Goal: Information Seeking & Learning: Learn about a topic

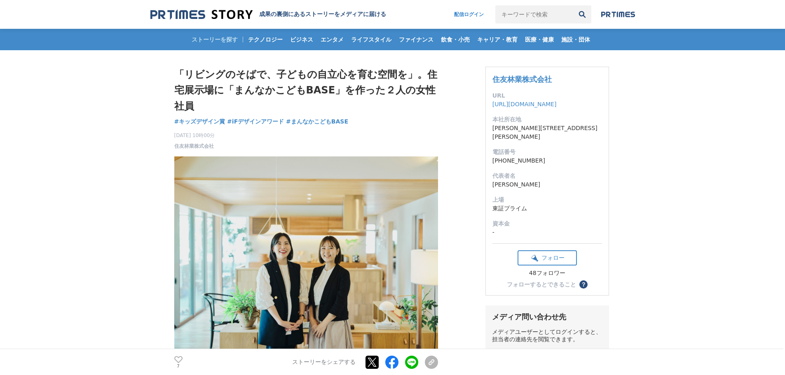
scroll to position [206, 0]
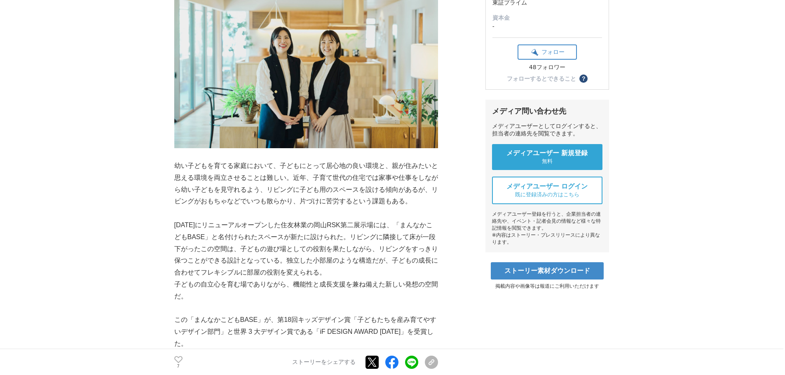
drag, startPoint x: 285, startPoint y: 215, endPoint x: 344, endPoint y: 269, distance: 79.7
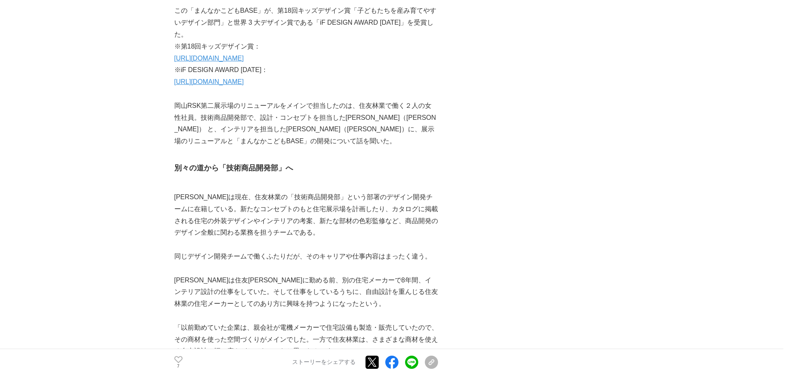
scroll to position [536, 0]
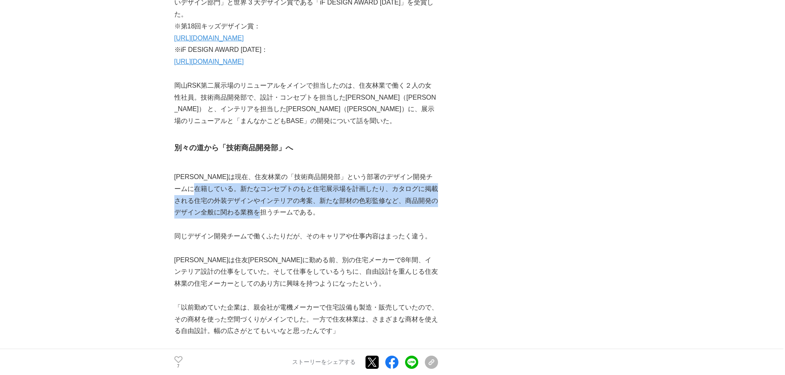
drag, startPoint x: 231, startPoint y: 192, endPoint x: 286, endPoint y: 211, distance: 58.4
click at [286, 211] on p "[PERSON_NAME]は現在、住友林業の「技術商品開発部」という部署のデザイン開発チームに在籍している。新たなコンセプトのもと住宅展示場を計画したり、カタ…" at bounding box center [306, 194] width 264 height 47
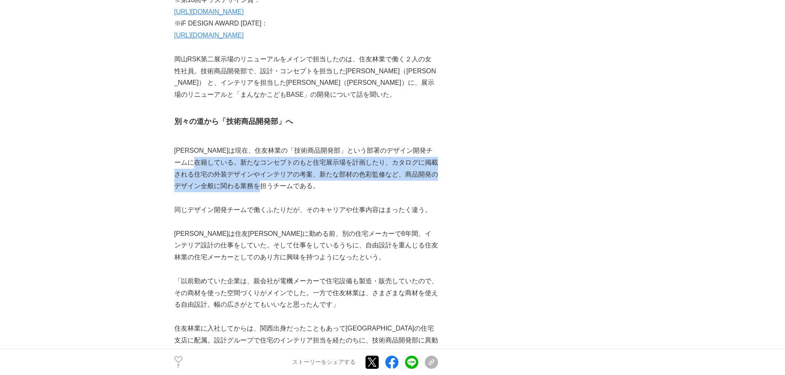
scroll to position [577, 0]
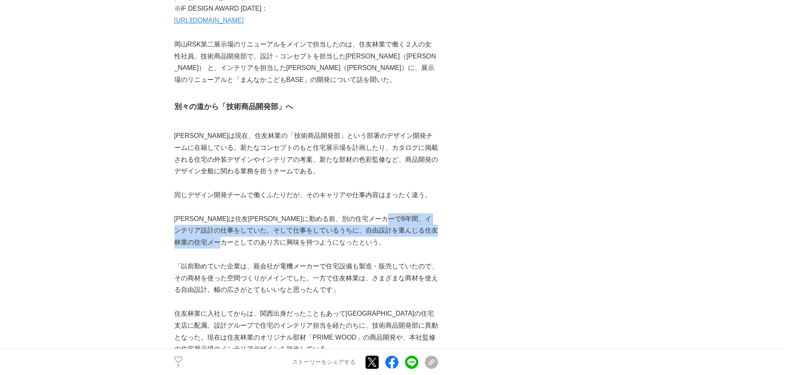
drag, startPoint x: 218, startPoint y: 236, endPoint x: 282, endPoint y: 248, distance: 64.2
click at [282, 248] on p "[PERSON_NAME]は住友[PERSON_NAME]に勤める前、別の住宅メーカーで8年間、インテリア設計の仕事をしていた。そして仕事をしているうちに、自…" at bounding box center [306, 230] width 264 height 35
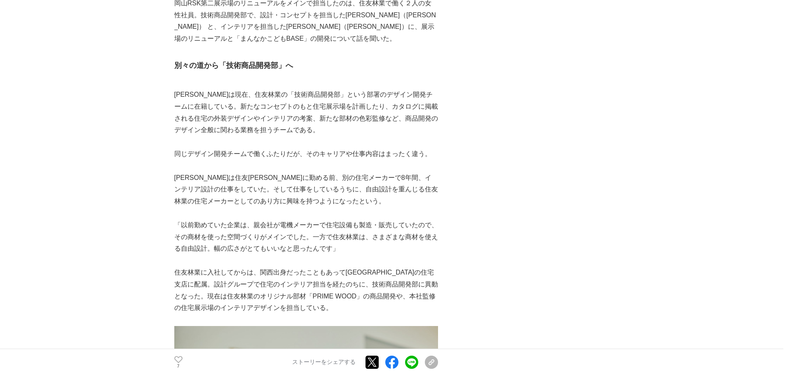
scroll to position [659, 0]
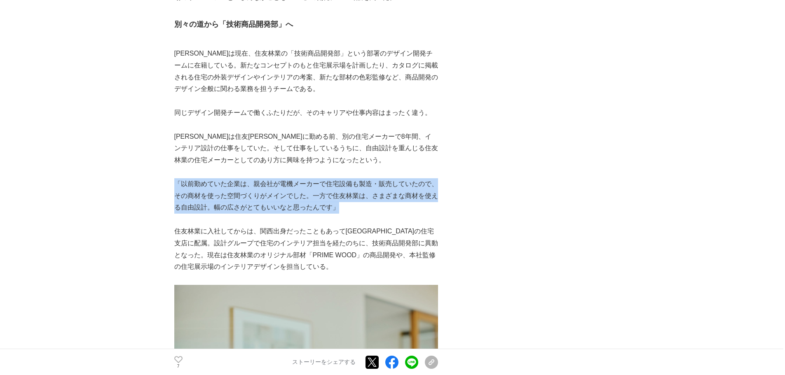
drag, startPoint x: 249, startPoint y: 195, endPoint x: 356, endPoint y: 213, distance: 108.3
click at [356, 213] on p "「以前勤めていた企業は、親会社が電機メーカーで住宅設備も製造・販売していたので、その商材を使った空間づくりがメインでした。一方で住友林業は、さまざまな商材を使…" at bounding box center [306, 195] width 264 height 35
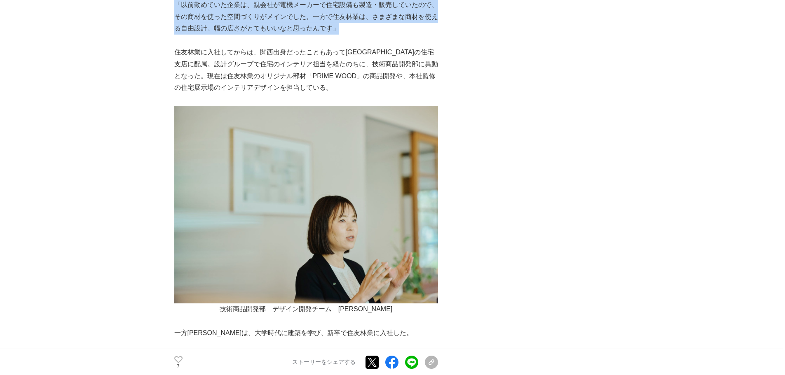
scroll to position [907, 0]
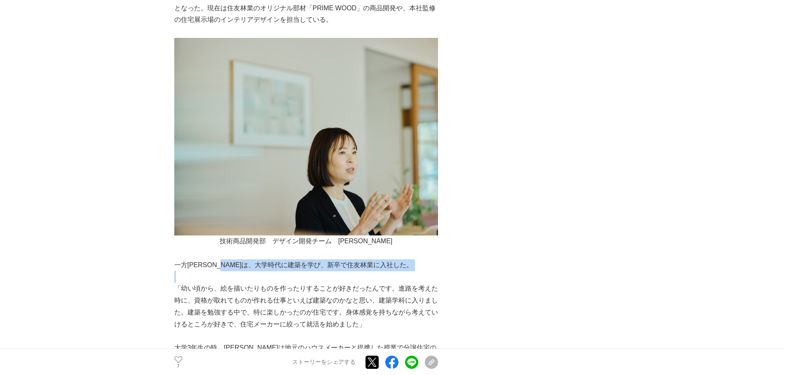
drag, startPoint x: 239, startPoint y: 263, endPoint x: 262, endPoint y: 276, distance: 26.6
click at [262, 276] on p at bounding box center [306, 277] width 264 height 12
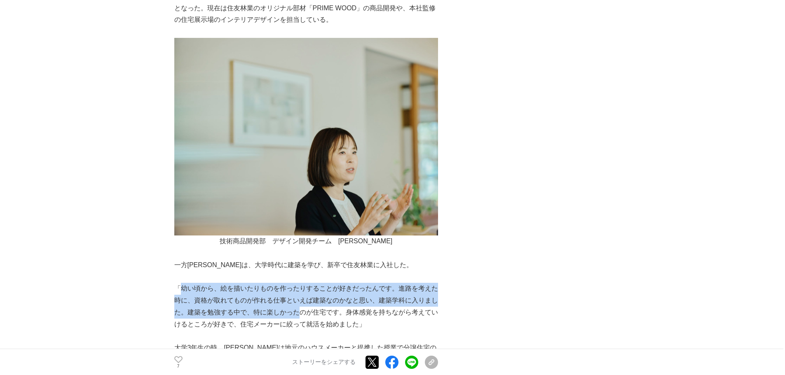
drag, startPoint x: 180, startPoint y: 289, endPoint x: 301, endPoint y: 306, distance: 122.4
click at [301, 286] on p "「幼い頃から、絵を描いたりものを作ったりすることが好きだったんです。進路を考えた時に、資格が取れてものが作れる仕事といえば建築なのかなと思い、建築学科に入りま…" at bounding box center [306, 306] width 264 height 47
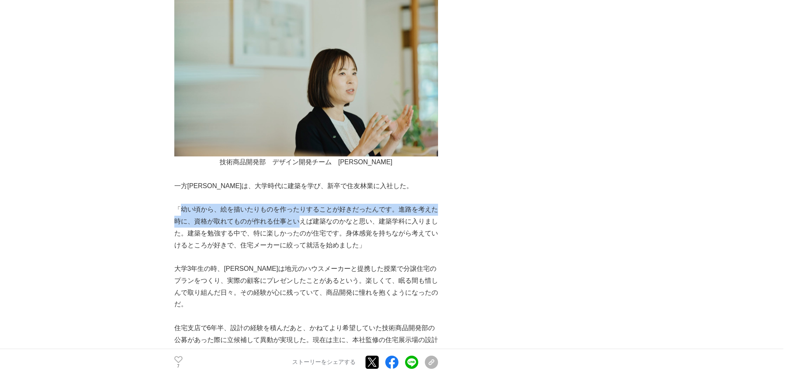
scroll to position [989, 0]
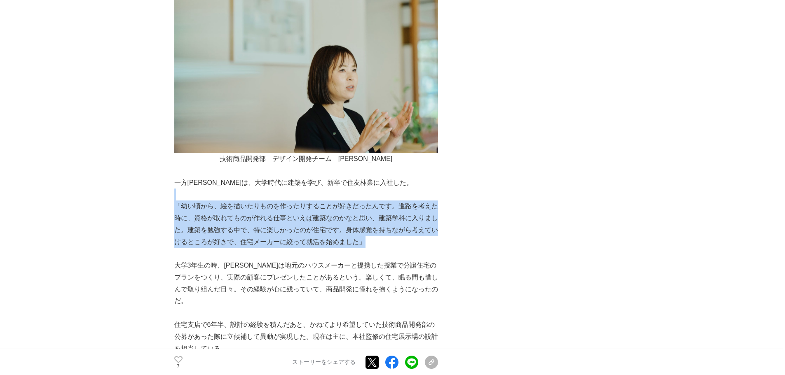
drag, startPoint x: 207, startPoint y: 194, endPoint x: 368, endPoint y: 242, distance: 168.3
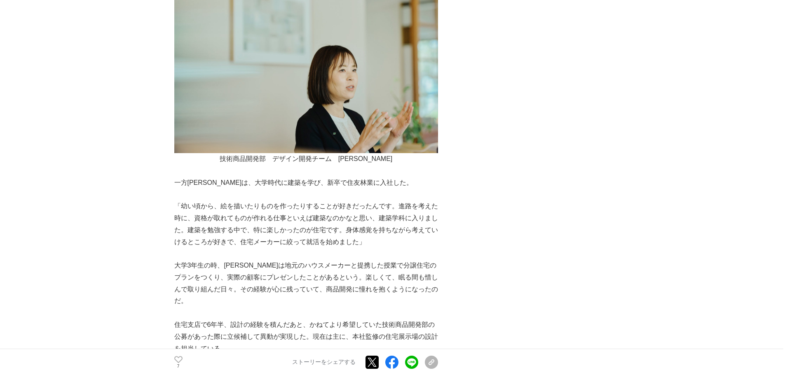
click at [187, 271] on p "大学3年生の時、[PERSON_NAME]は地元のハウスメーカーと提携した授業で分譲住宅のプランをつくり、実際の顧客にプレゼンしたことがあるという。楽しくて、…" at bounding box center [306, 283] width 264 height 47
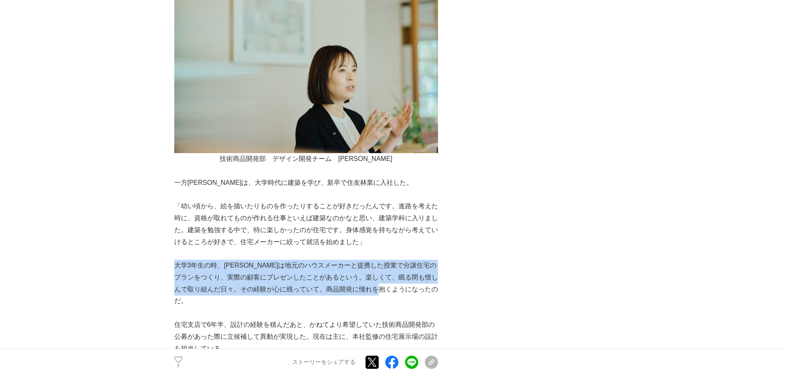
drag, startPoint x: 176, startPoint y: 268, endPoint x: 418, endPoint y: 288, distance: 241.9
click at [418, 286] on p "大学3年生の時、[PERSON_NAME]は地元のハウスメーカーと提携した授業で分譲住宅のプランをつくり、実際の顧客にプレゼンしたことがあるという。楽しくて、…" at bounding box center [306, 283] width 264 height 47
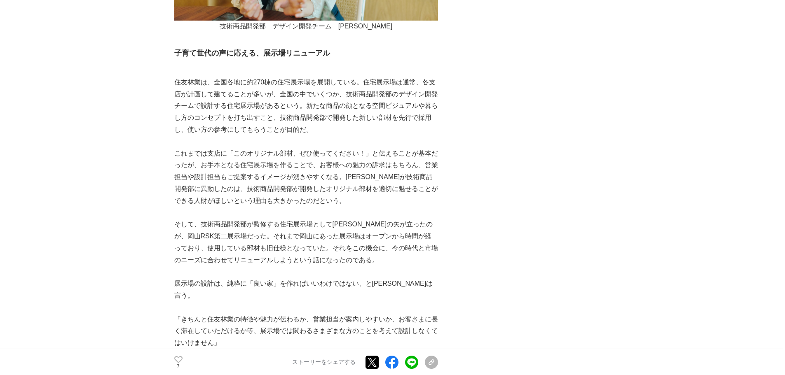
scroll to position [1566, 0]
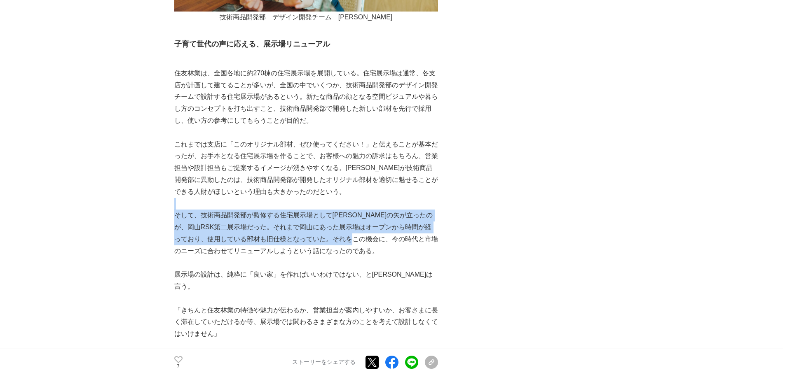
drag, startPoint x: 368, startPoint y: 193, endPoint x: 372, endPoint y: 230, distance: 37.7
click at [372, 232] on p "そして、技術商品開発部が監修する住宅展示場として[PERSON_NAME]の矢が立ったのが、岡山RSK第二展示場だった。それまで岡山にあった展示場はオープンか…" at bounding box center [306, 233] width 264 height 47
drag, startPoint x: 359, startPoint y: 205, endPoint x: 367, endPoint y: 237, distance: 33.6
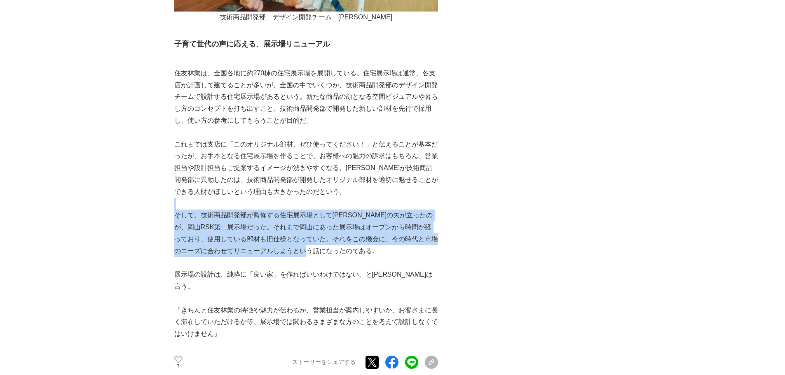
click at [367, 237] on p "そして、技術商品開発部が監修する住宅展示場として[PERSON_NAME]の矢が立ったのが、岡山RSK第二展示場だった。それまで岡山にあった展示場はオープンか…" at bounding box center [306, 233] width 264 height 47
drag, startPoint x: 367, startPoint y: 239, endPoint x: 364, endPoint y: 204, distance: 34.7
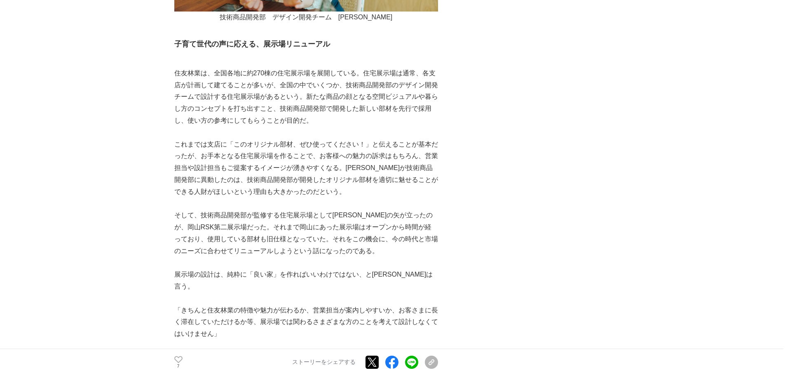
click at [371, 269] on p "展示場の設計は、純粋に「良い家」を作ればいいわけではない、と[PERSON_NAME]は言う。" at bounding box center [306, 281] width 264 height 24
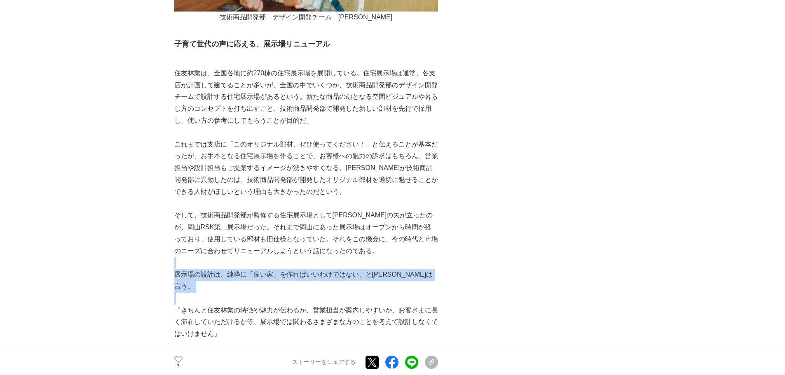
drag, startPoint x: 386, startPoint y: 251, endPoint x: 407, endPoint y: 280, distance: 35.6
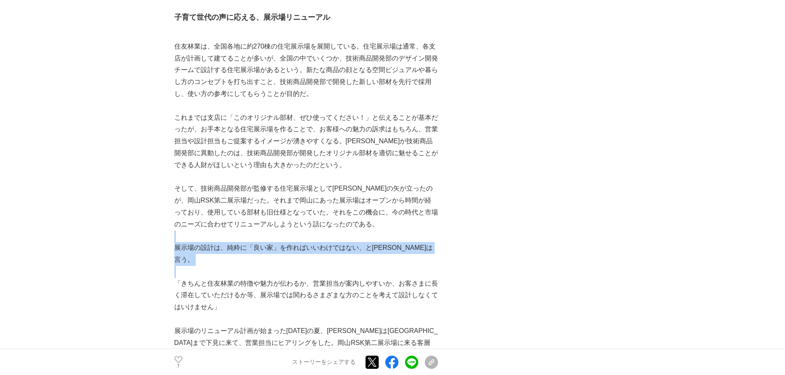
scroll to position [1607, 0]
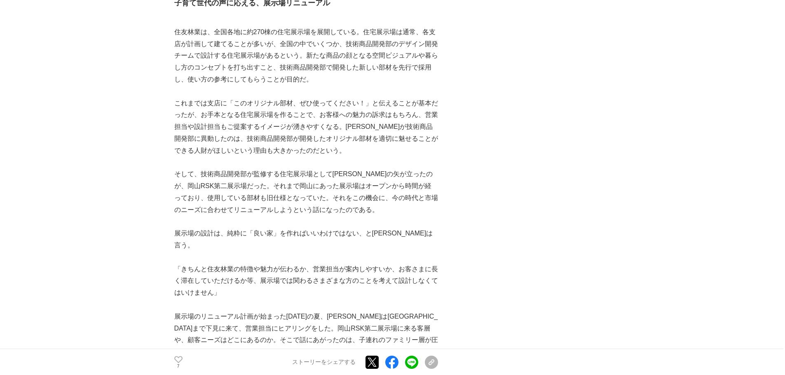
click at [357, 272] on p "「きちんと住友林業の特徴や魅力が伝わるか、営業担当が案内しやすいか、お客さまに長く滞在していただけるか等、展示場では関わるさまざまな方のことを考えて設計しなく…" at bounding box center [306, 281] width 264 height 35
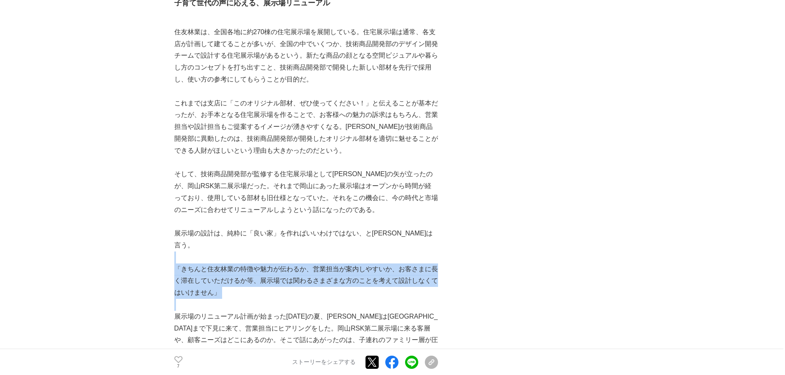
drag, startPoint x: 357, startPoint y: 273, endPoint x: 356, endPoint y: 233, distance: 40.0
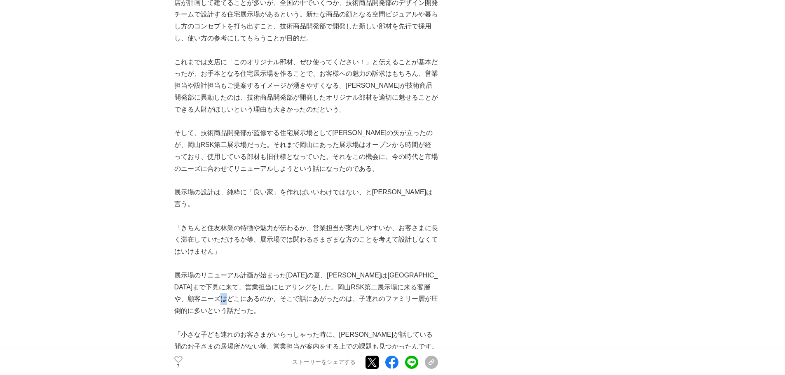
click at [304, 272] on p "展示場のリニューアル計画が始まった[DATE]の夏、[PERSON_NAME]は[GEOGRAPHIC_DATA]まで下見に来て、営業担当にヒアリングをした。…" at bounding box center [306, 293] width 264 height 47
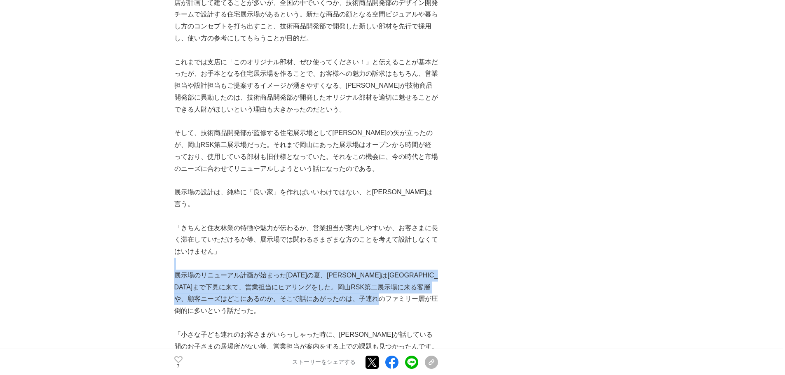
drag, startPoint x: 272, startPoint y: 246, endPoint x: 290, endPoint y: 284, distance: 41.5
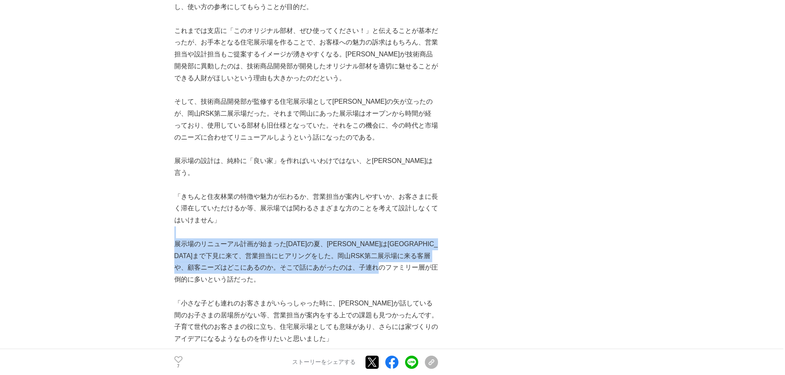
scroll to position [1731, 0]
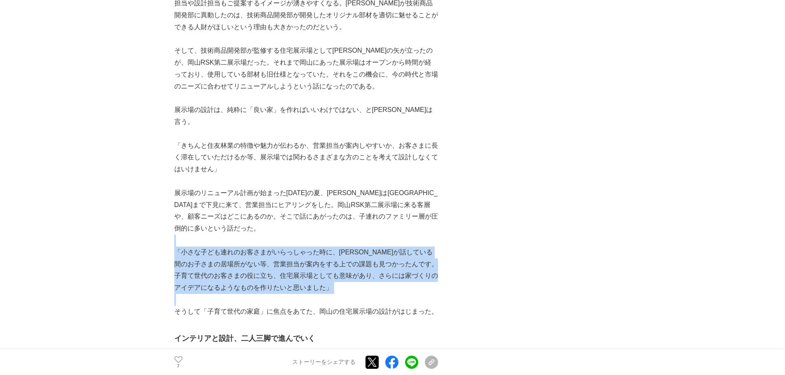
drag, startPoint x: 250, startPoint y: 220, endPoint x: 296, endPoint y: 271, distance: 69.2
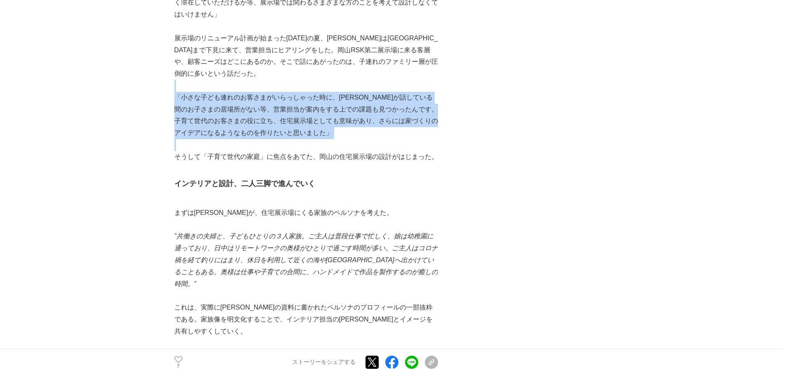
scroll to position [1896, 0]
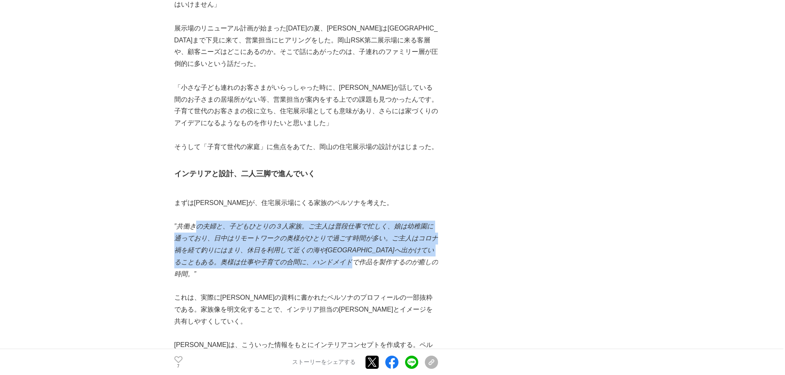
drag, startPoint x: 195, startPoint y: 206, endPoint x: 392, endPoint y: 235, distance: 199.5
click at [392, 235] on em "”共働きの夫婦と、子どもひとりの３人家族。ご主人は普段仕事で忙しく、娘は幼稚園に通っており、日中はリモートワークの奥様がひとりで過ごす時間が多い。ご主人はコロ…" at bounding box center [306, 250] width 264 height 54
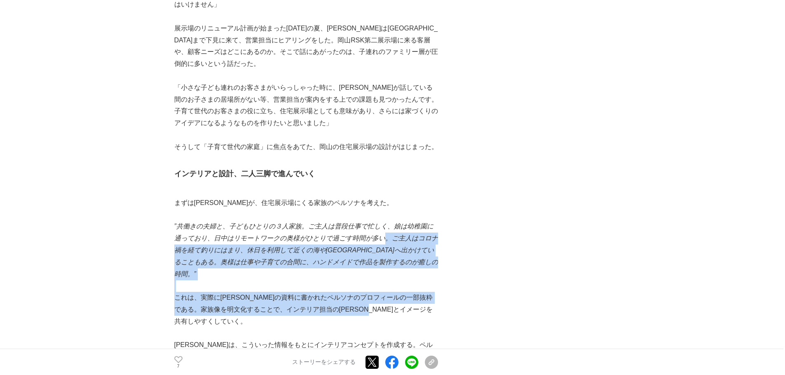
drag, startPoint x: 391, startPoint y: 216, endPoint x: 411, endPoint y: 276, distance: 63.2
click at [411, 276] on div "幼い子どもを育てる家庭において、子どもにとって居心地の良い環境と、親が住みたいと思える環境を両立させることは難しい。近年、子育て世代の住宅では家事や仕事をしな…" at bounding box center [306, 346] width 264 height 4188
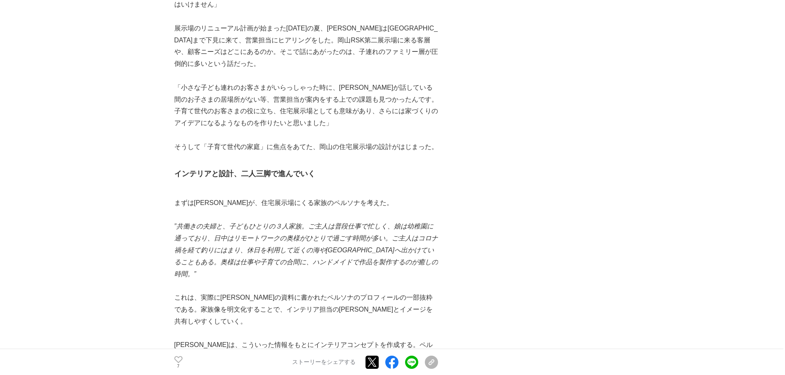
click at [419, 286] on p "これは、実際に[PERSON_NAME]の資料に書かれたペルソナのプロフィールの一部抜粋である。家族像を明文化することで、インテリア担当の[PERSON_NA…" at bounding box center [306, 309] width 264 height 35
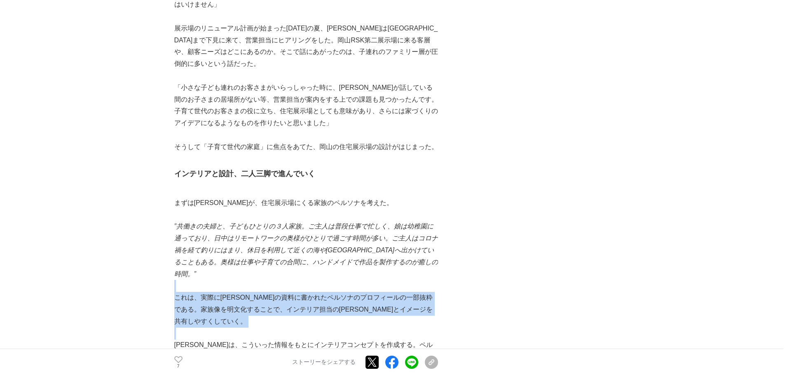
drag, startPoint x: 419, startPoint y: 276, endPoint x: 420, endPoint y: 255, distance: 21.1
click at [420, 255] on div "幼い子どもを育てる家庭において、子どもにとって居心地の良い環境と、親が住みたいと思える環境を両立させることは難しい。近年、子育て世代の住宅では家事や仕事をしな…" at bounding box center [306, 346] width 264 height 4188
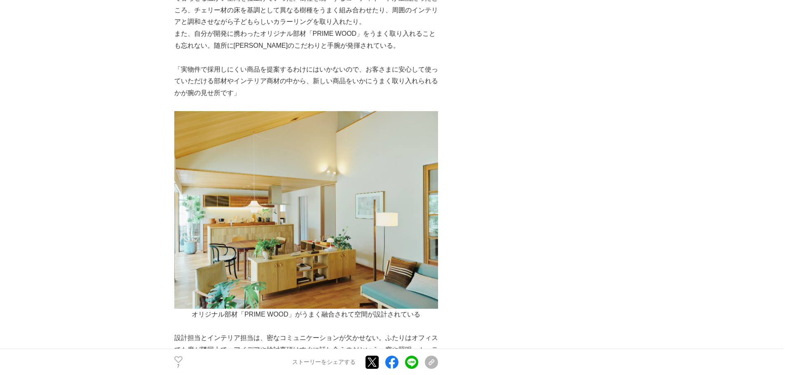
scroll to position [2391, 0]
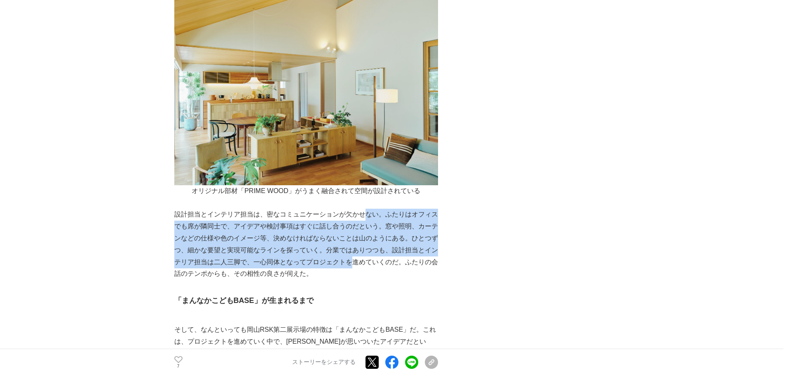
drag, startPoint x: 366, startPoint y: 163, endPoint x: 343, endPoint y: 230, distance: 70.3
click at [345, 225] on p "設計担当とインテリア担当は、密なコミュニケーションが欠かせない。ふたりはオフィスでも席が隣同士で、アイデアや検討事項はすぐに話し合うのだという。窓や照明、カー…" at bounding box center [306, 244] width 264 height 71
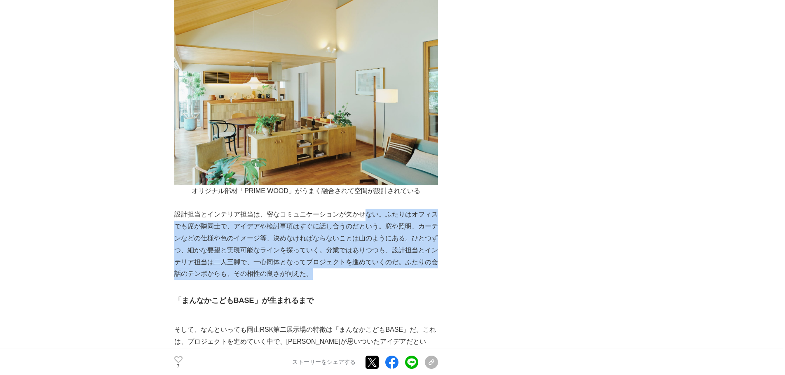
click at [343, 230] on p "設計担当とインテリア担当は、密なコミュニケーションが欠かせない。ふたりはオフィスでも席が隣同士で、アイデアや検討事項はすぐに話し合うのだという。窓や照明、カー…" at bounding box center [306, 244] width 264 height 71
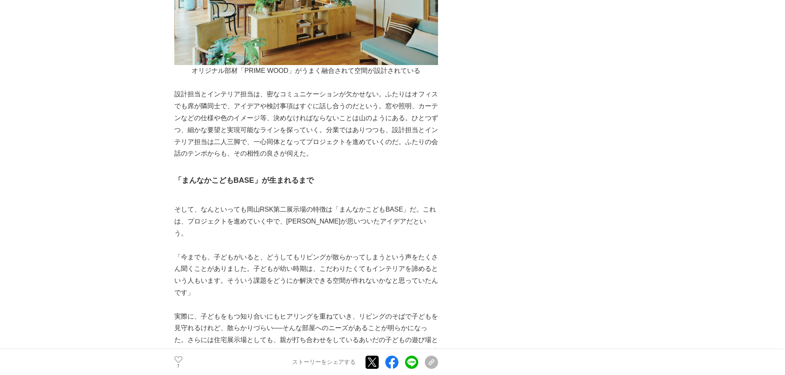
scroll to position [2514, 0]
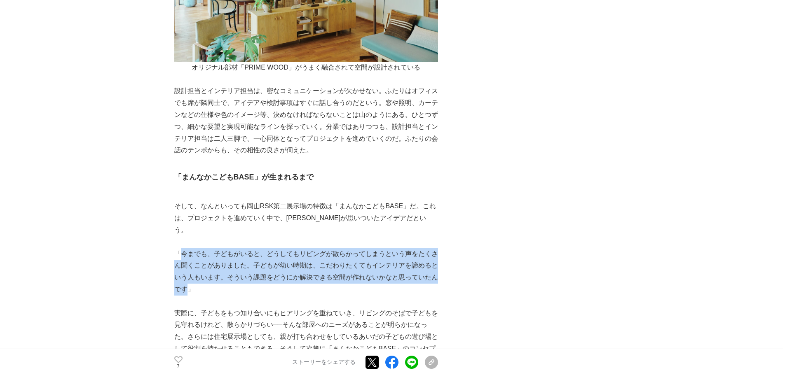
drag, startPoint x: 179, startPoint y: 199, endPoint x: 186, endPoint y: 233, distance: 35.2
click at [186, 249] on p "「今までも、子どもがいると、どうしてもリビングが散らかってしまうという声をたくさん聞くことがありました。子どもが幼い時期は、こだわりたくてもインテリアを諦める…" at bounding box center [306, 272] width 264 height 47
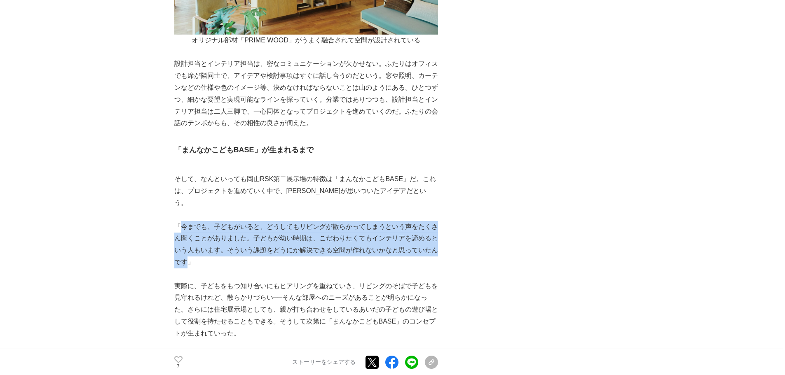
scroll to position [2597, 0]
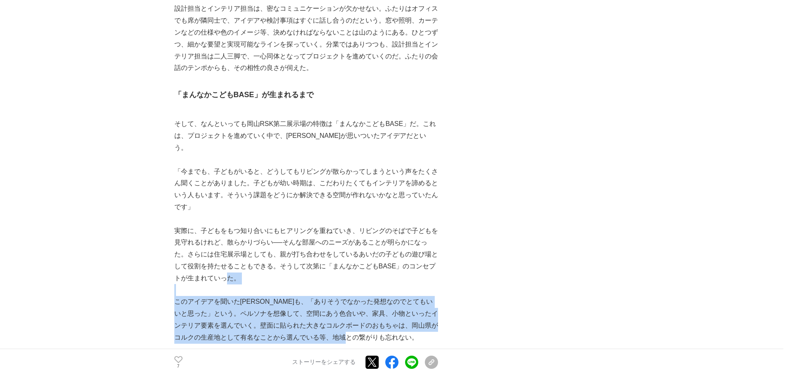
drag, startPoint x: 225, startPoint y: 222, endPoint x: 411, endPoint y: 278, distance: 194.4
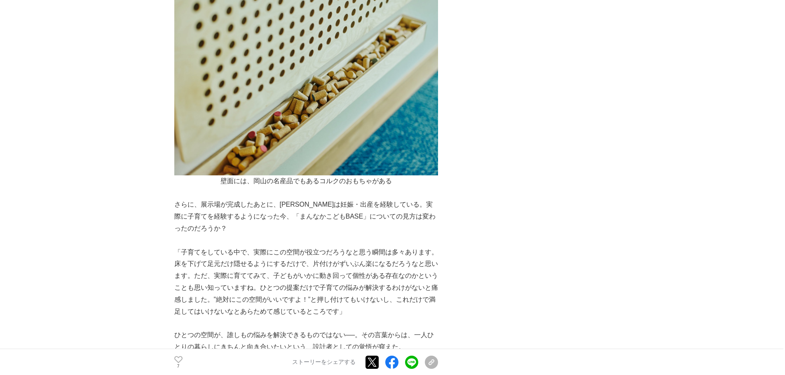
scroll to position [3256, 0]
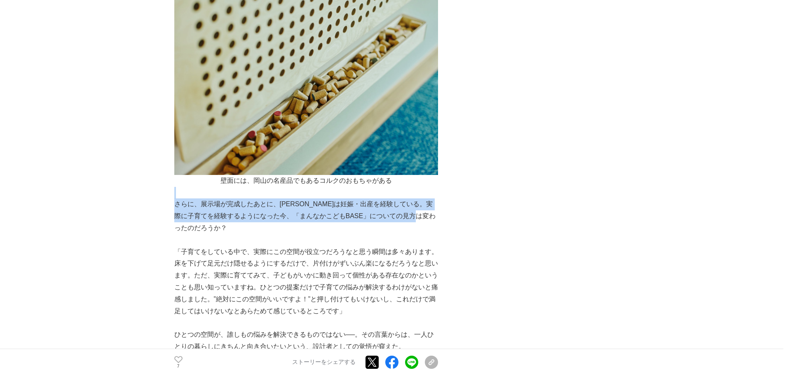
drag, startPoint x: 298, startPoint y: 150, endPoint x: 302, endPoint y: 167, distance: 17.6
click at [302, 199] on p "さらに、展示場が完成したあとに、[PERSON_NAME]は妊娠・出産を経験している。実際に子育てを経験するようになった今、「まんなかこどもBASE」について…" at bounding box center [306, 216] width 264 height 35
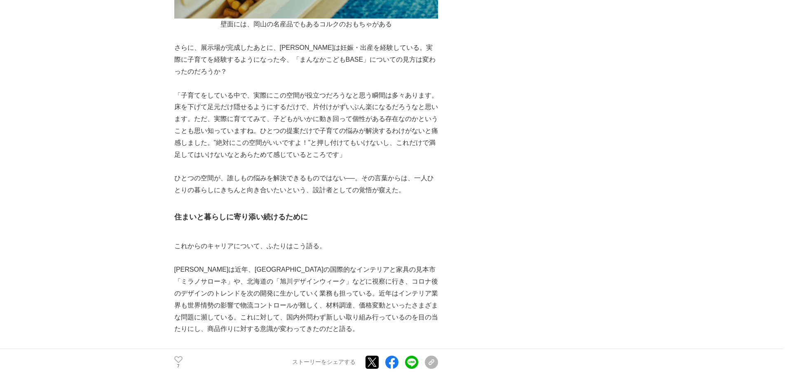
scroll to position [3545, 0]
